Goal: Task Accomplishment & Management: Use online tool/utility

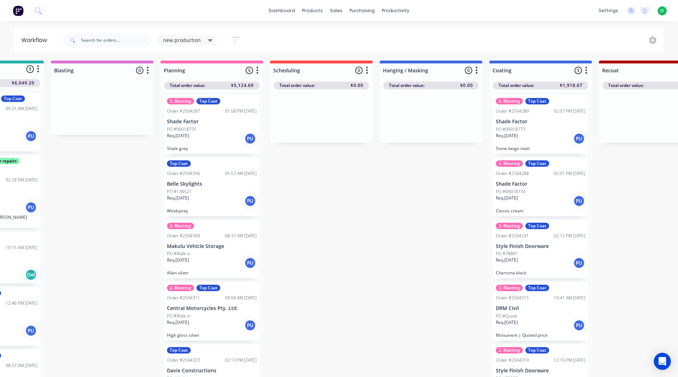
scroll to position [22, 0]
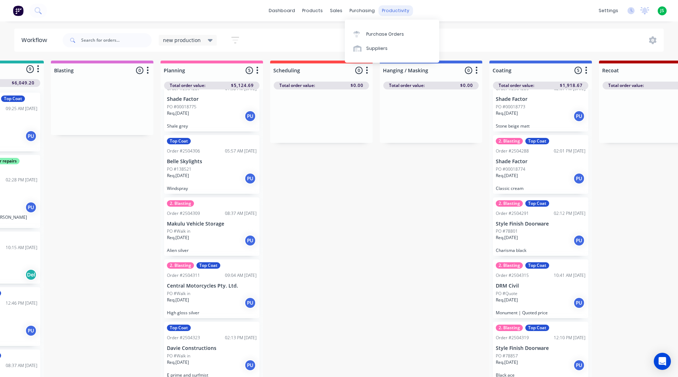
drag, startPoint x: 374, startPoint y: 7, endPoint x: 378, endPoint y: 6, distance: 4.7
click at [374, 7] on div "purchasing" at bounding box center [362, 10] width 32 height 11
click at [285, 13] on link "dashboard" at bounding box center [281, 10] width 33 height 11
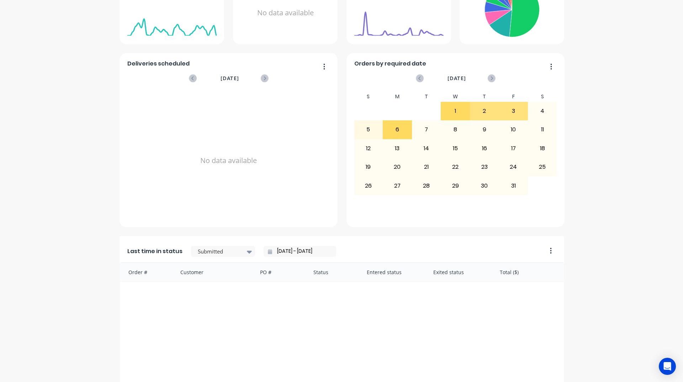
scroll to position [214, 0]
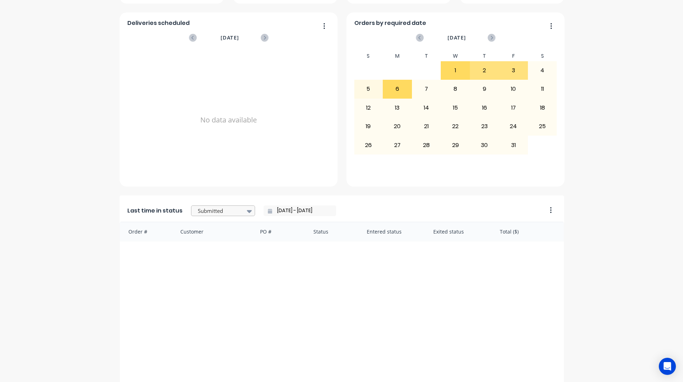
click at [232, 213] on div at bounding box center [219, 210] width 45 height 9
click at [222, 249] on div "Coating" at bounding box center [223, 242] width 64 height 13
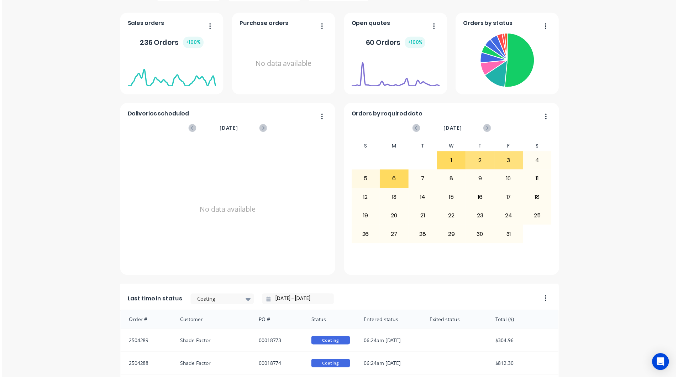
scroll to position [0, 0]
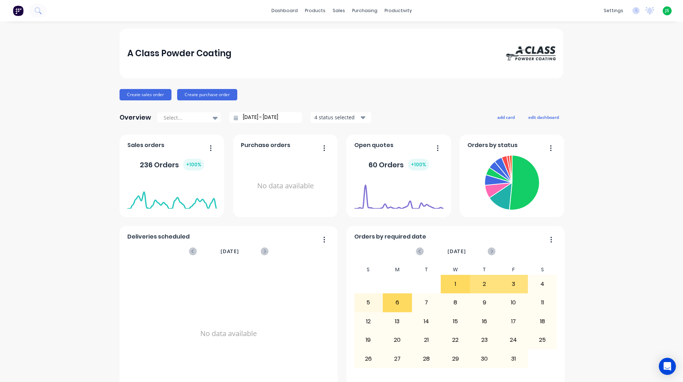
click at [285, 4] on div "dashboard products sales purchasing productivity dashboard products Product Cat…" at bounding box center [341, 10] width 683 height 21
click at [284, 11] on link "dashboard" at bounding box center [284, 10] width 33 height 11
click at [398, 29] on link "Workflow" at bounding box center [423, 34] width 94 height 14
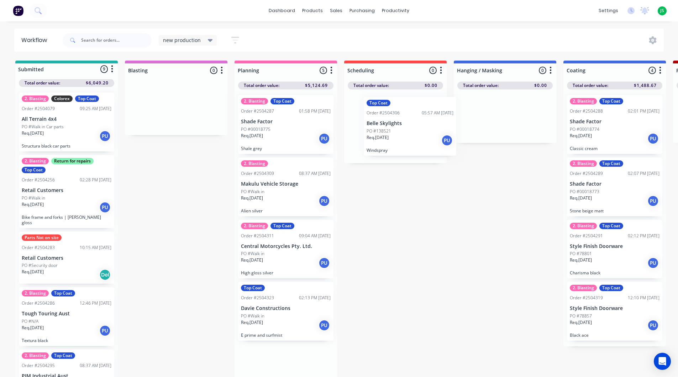
drag, startPoint x: 286, startPoint y: 199, endPoint x: 381, endPoint y: 134, distance: 115.1
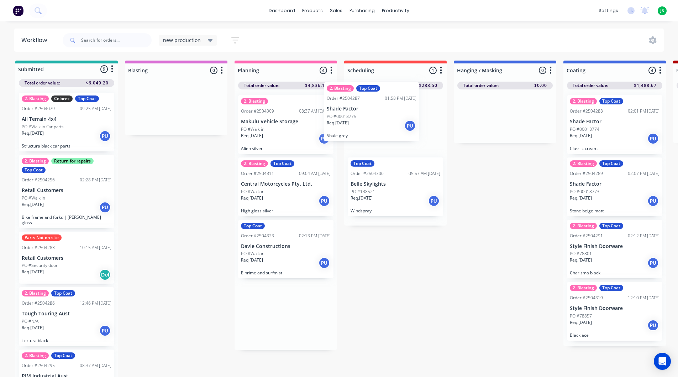
drag, startPoint x: 279, startPoint y: 146, endPoint x: 370, endPoint y: 132, distance: 91.7
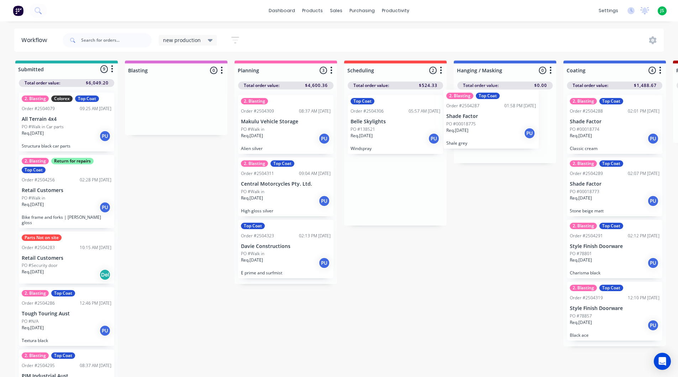
drag, startPoint x: 391, startPoint y: 134, endPoint x: 489, endPoint y: 128, distance: 98.0
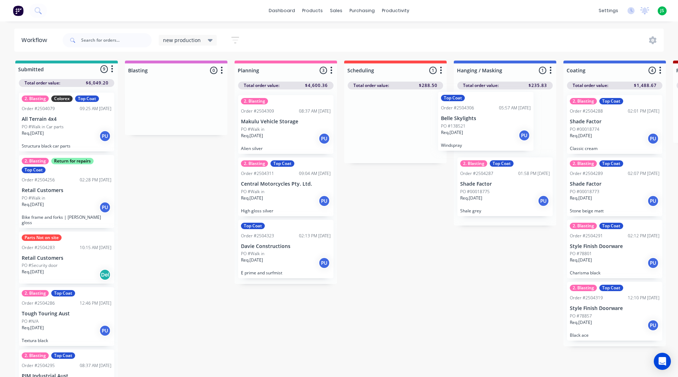
drag, startPoint x: 392, startPoint y: 137, endPoint x: 488, endPoint y: 133, distance: 95.5
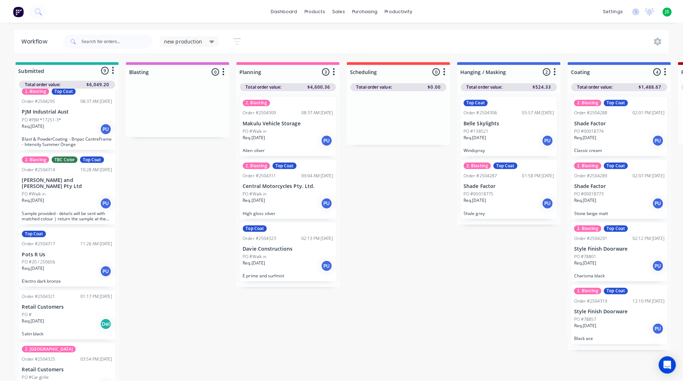
scroll to position [274, 0]
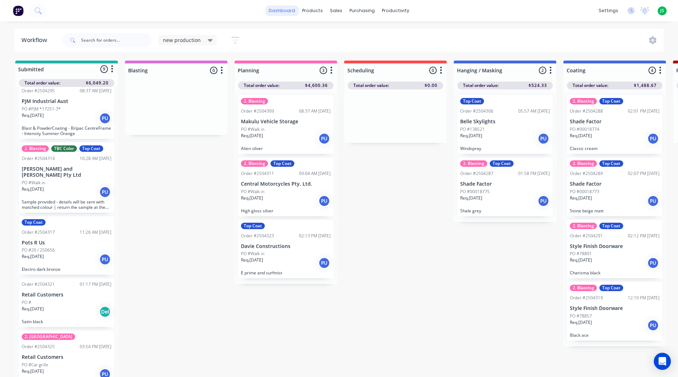
click at [296, 11] on link "dashboard" at bounding box center [281, 10] width 33 height 11
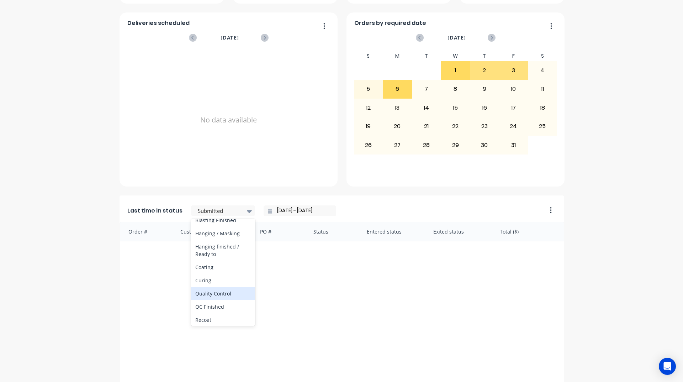
scroll to position [285, 0]
click at [213, 214] on div "Coating" at bounding box center [223, 207] width 64 height 13
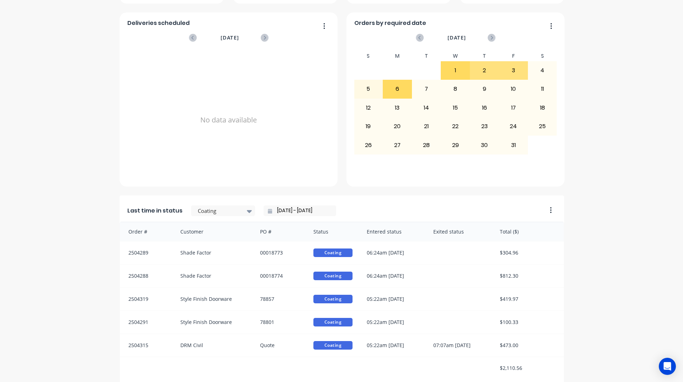
scroll to position [300, 0]
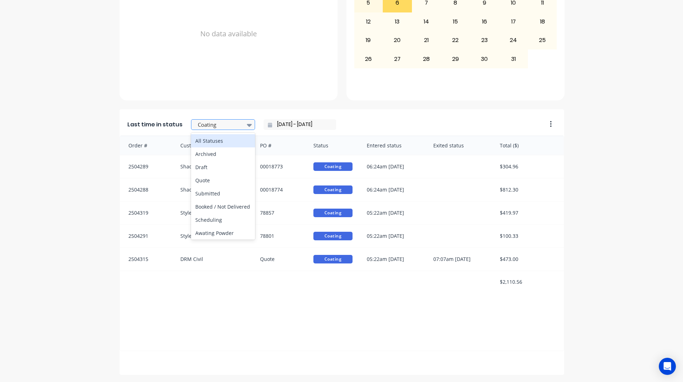
click at [231, 125] on div at bounding box center [219, 124] width 45 height 9
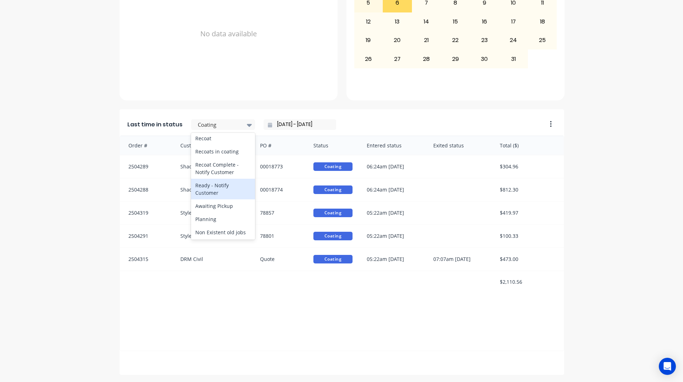
click at [228, 199] on div "Ready - Notify Customer" at bounding box center [223, 189] width 64 height 21
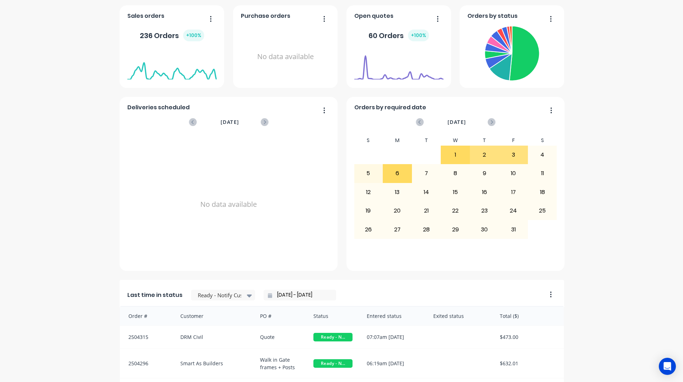
scroll to position [249, 0]
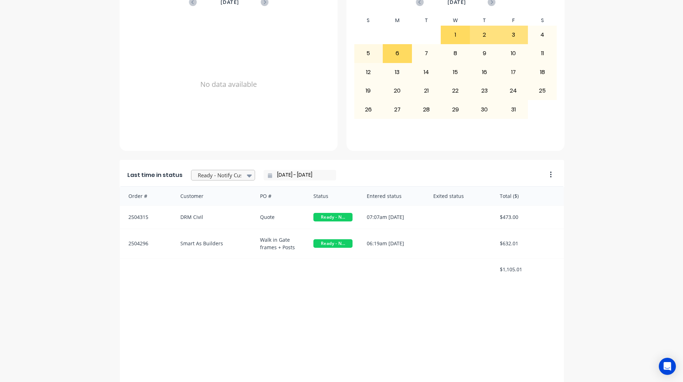
click at [214, 174] on div at bounding box center [219, 175] width 45 height 9
click at [219, 216] on div "Hanging / Masking" at bounding box center [223, 209] width 64 height 13
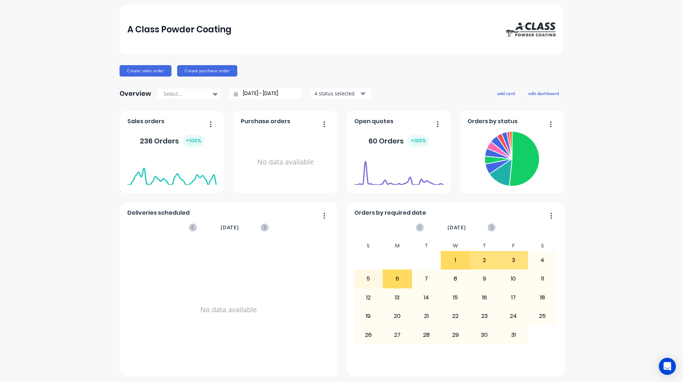
scroll to position [0, 0]
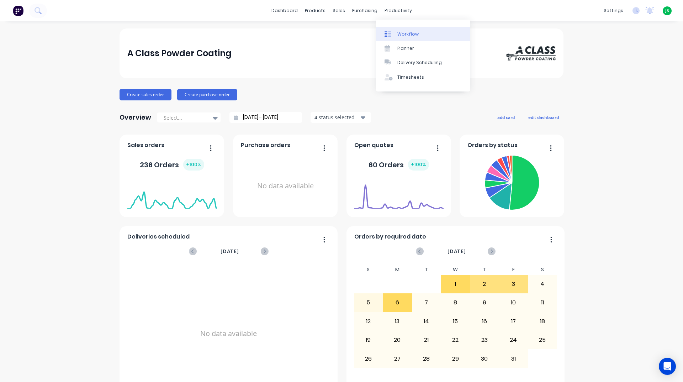
click at [393, 40] on link "Workflow" at bounding box center [423, 34] width 94 height 14
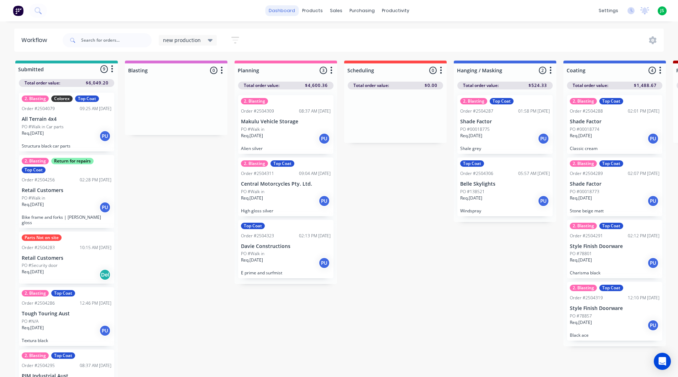
click at [283, 13] on link "dashboard" at bounding box center [281, 10] width 33 height 11
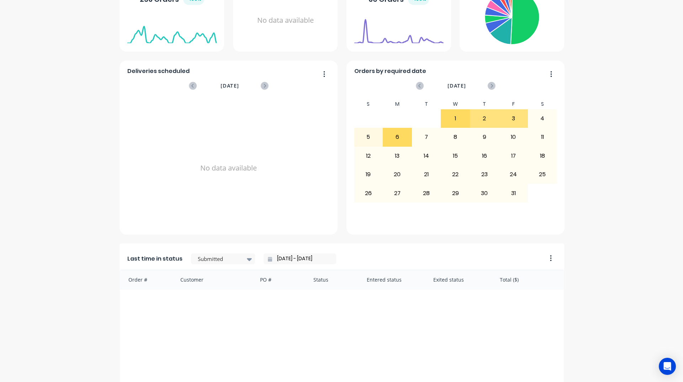
scroll to position [178, 0]
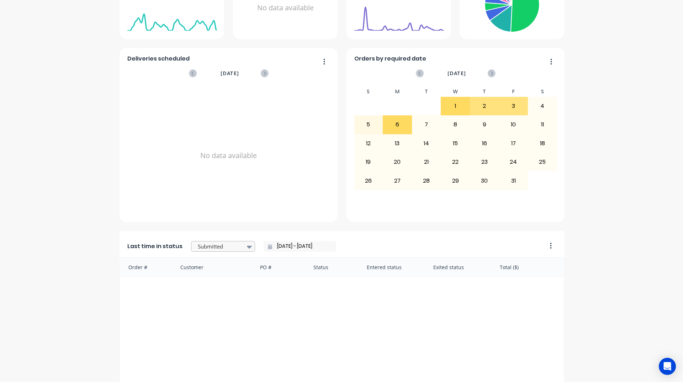
click at [244, 241] on div at bounding box center [249, 247] width 11 height 12
click at [207, 321] on div "Coating" at bounding box center [223, 313] width 64 height 13
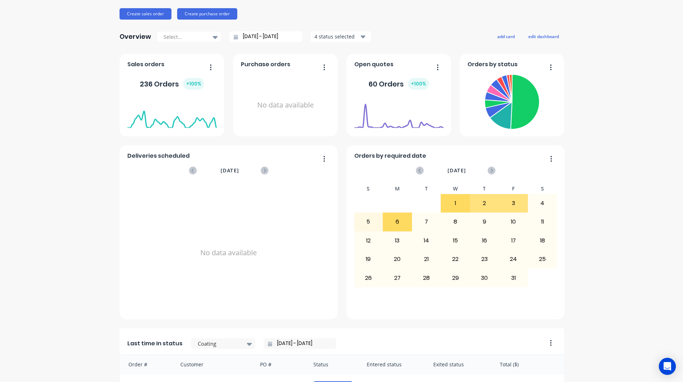
scroll to position [0, 0]
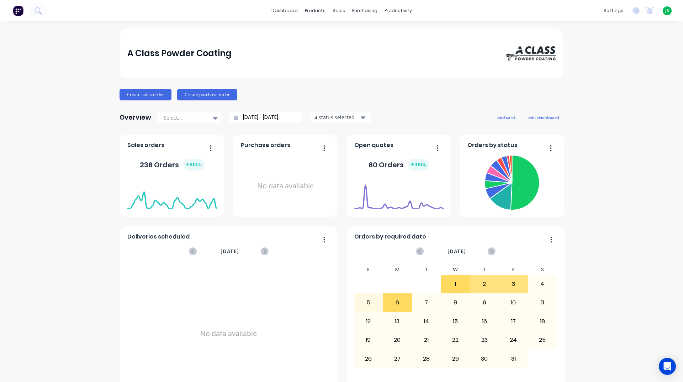
click at [56, 96] on div "A Class Powder Coating Create sales order Create purchase order Overview Select…" at bounding box center [341, 351] width 683 height 646
click at [40, 11] on g at bounding box center [38, 10] width 7 height 7
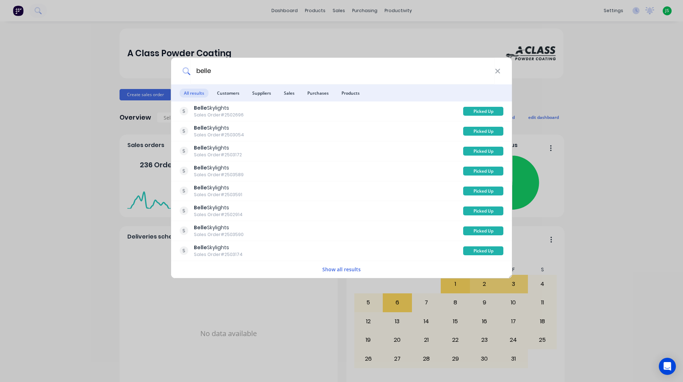
type input "belle"
click at [353, 272] on button "Show all results" at bounding box center [341, 269] width 43 height 8
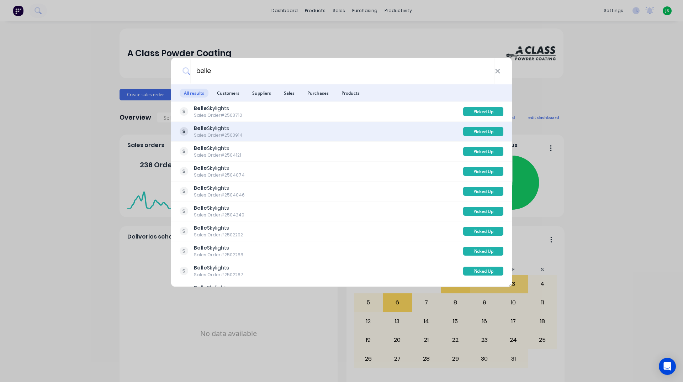
scroll to position [1388, 0]
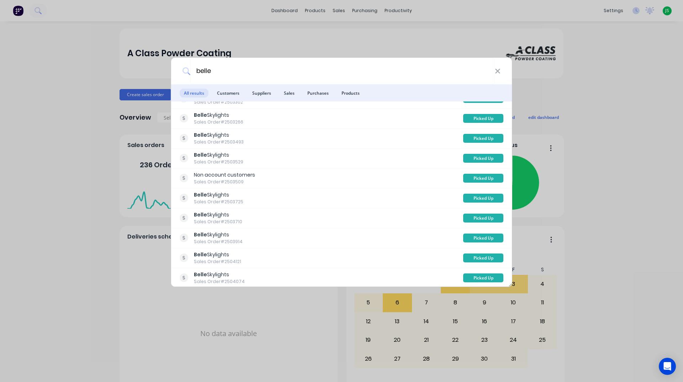
click at [678, 18] on div "belle All results Customers Suppliers Sales Purchases Products Belle Skylights …" at bounding box center [341, 191] width 683 height 382
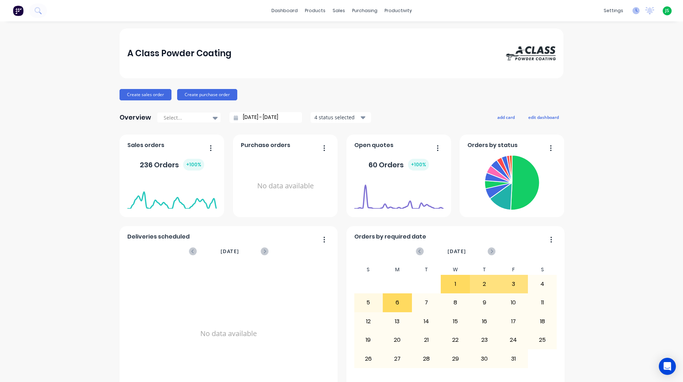
click at [633, 11] on icon at bounding box center [636, 10] width 7 height 7
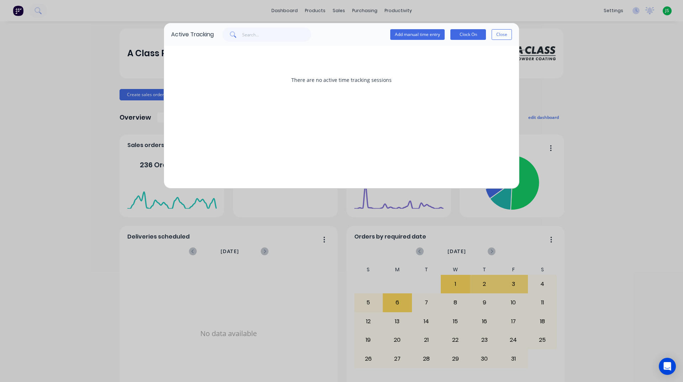
click at [617, 110] on div "Active Tracking Add manual time entry Clock On Close There are no active time t…" at bounding box center [341, 191] width 683 height 382
drag, startPoint x: 627, startPoint y: 99, endPoint x: 632, endPoint y: 89, distance: 11.6
click at [629, 96] on div "Active Tracking Add manual time entry Clock On Close There are no active time t…" at bounding box center [341, 191] width 683 height 382
click at [500, 36] on button "Close" at bounding box center [502, 34] width 20 height 11
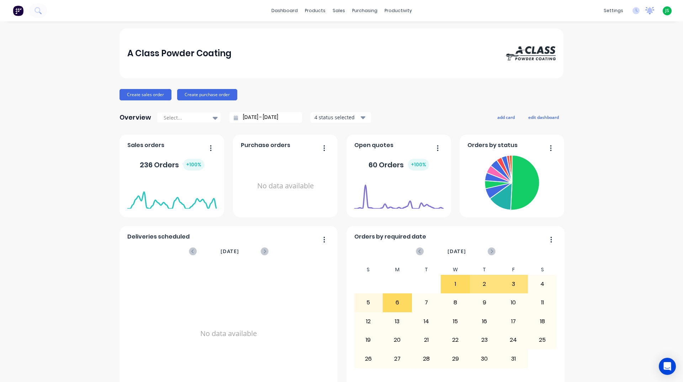
click at [646, 11] on icon at bounding box center [650, 10] width 9 height 7
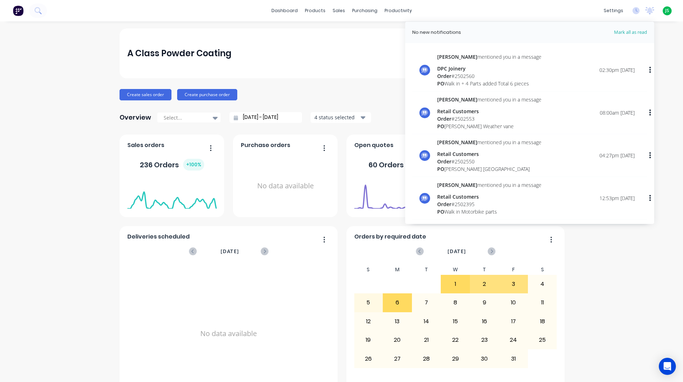
click at [653, 287] on div "A Class Powder Coating Create sales order Create purchase order Overview Select…" at bounding box center [341, 351] width 683 height 646
